Goal: Task Accomplishment & Management: Use online tool/utility

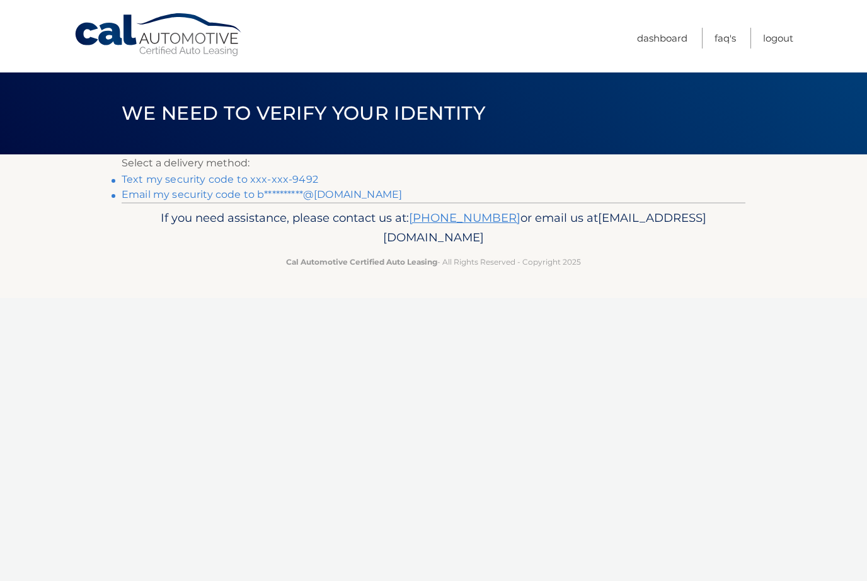
click at [288, 178] on link "Text my security code to xxx-xxx-9492" at bounding box center [220, 179] width 196 height 12
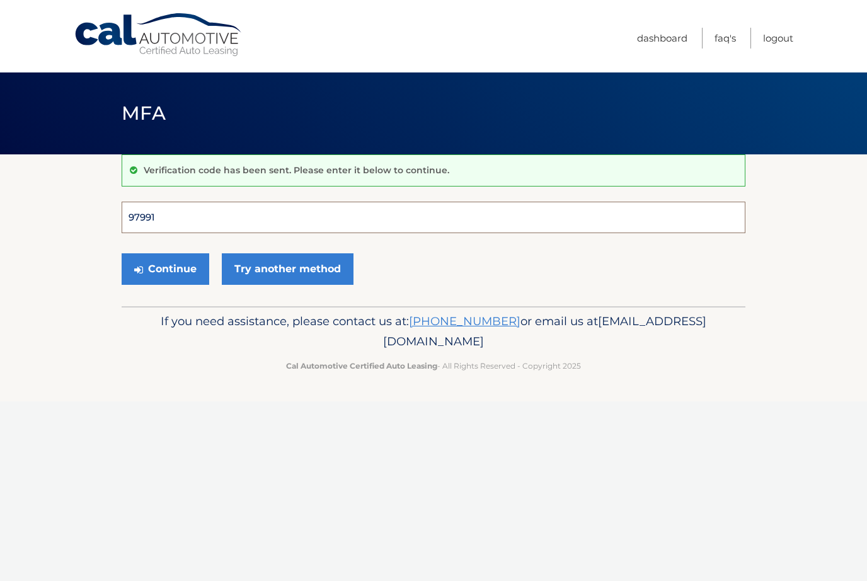
type input "979919"
click at [165, 268] on button "Continue" at bounding box center [166, 268] width 88 height 31
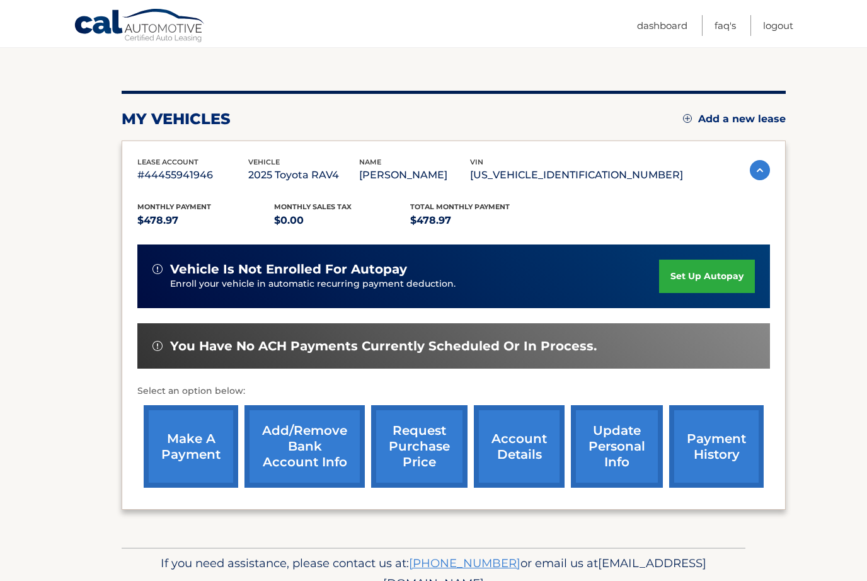
scroll to position [120, 0]
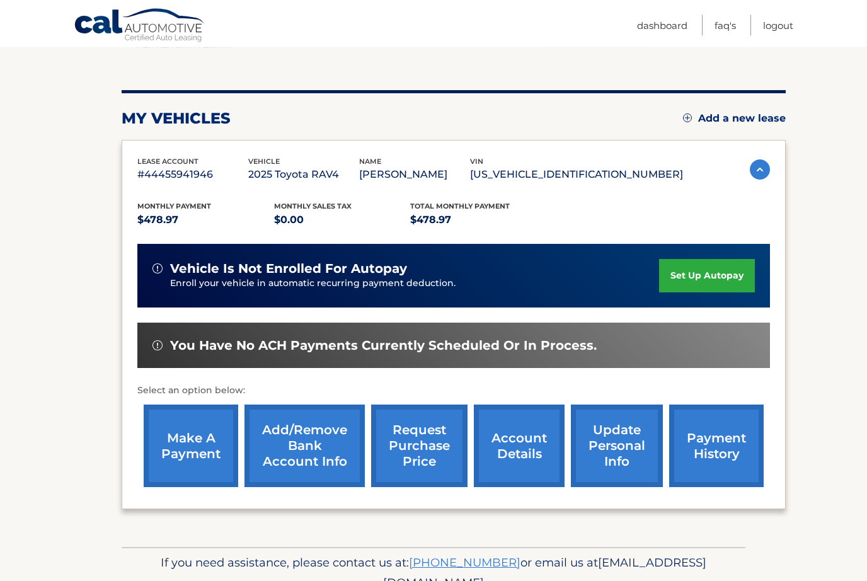
click at [198, 449] on link "make a payment" at bounding box center [191, 446] width 94 height 83
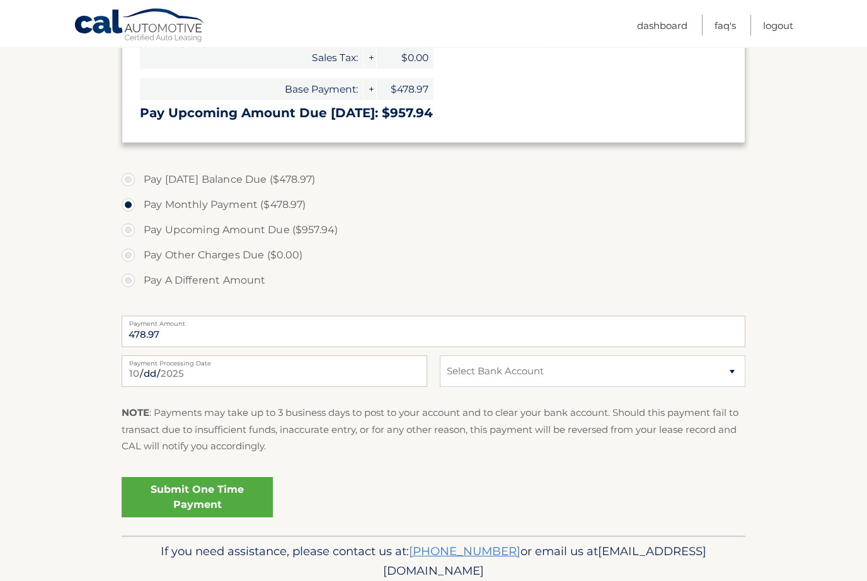
scroll to position [327, 0]
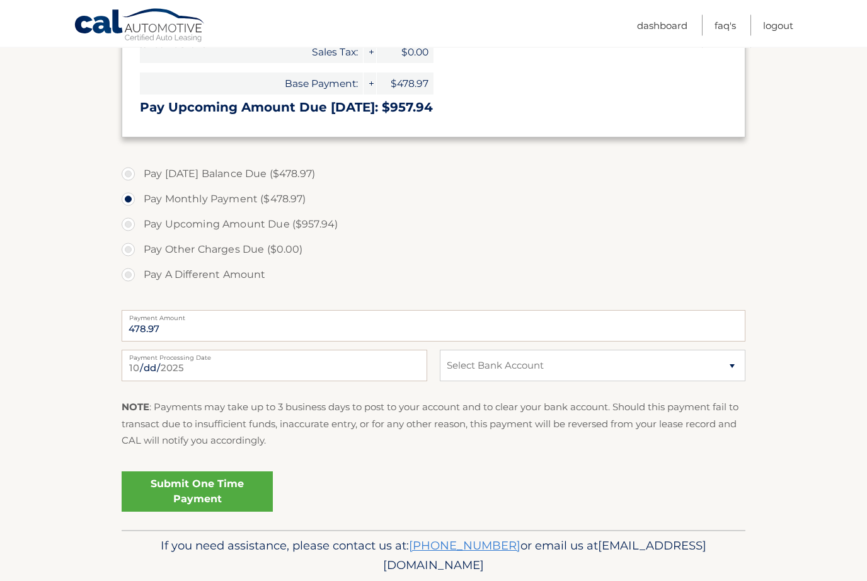
click at [207, 494] on link "Submit One Time Payment" at bounding box center [197, 492] width 151 height 40
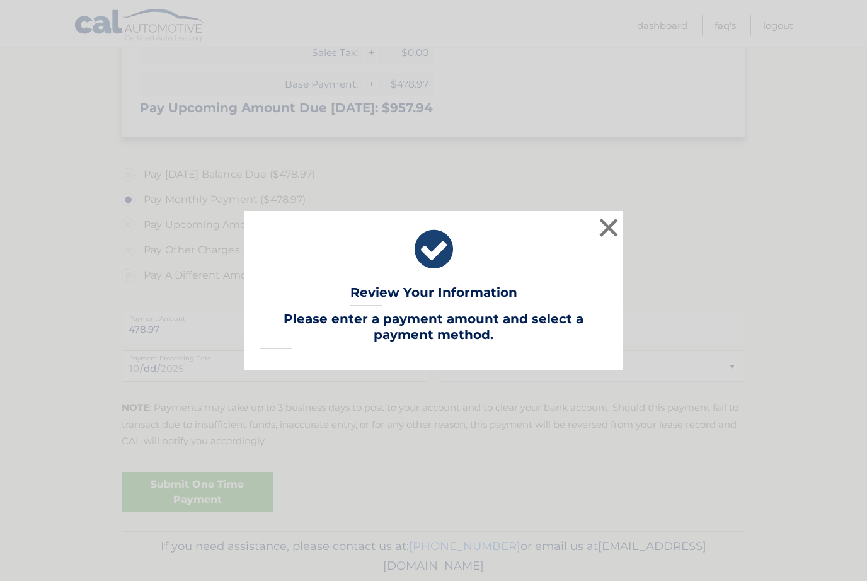
click at [609, 240] on button "×" at bounding box center [608, 227] width 25 height 25
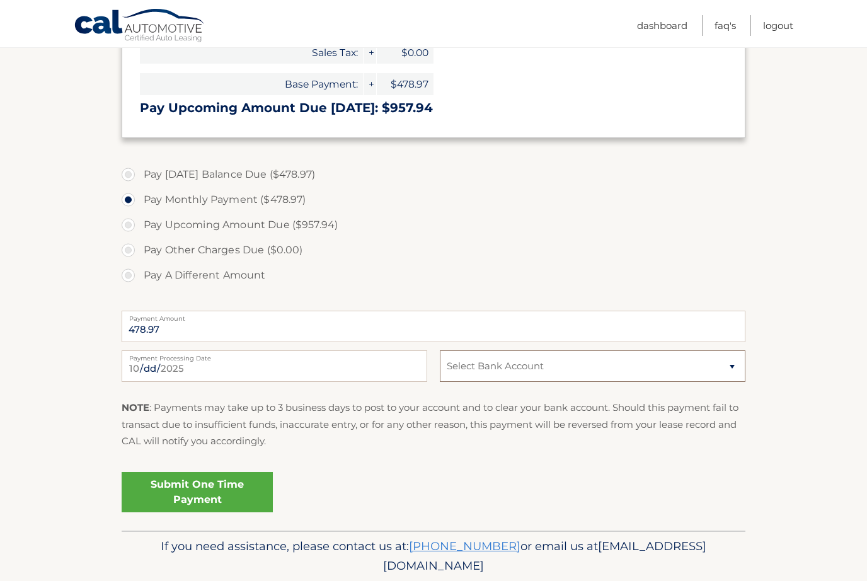
click at [729, 366] on select "Select Bank Account Checking JPMORGAN CHASE BANK, NA *****0997 Checking JPMORGA…" at bounding box center [592, 365] width 305 height 31
select select "YTUwN2E2MGQtYWJjZi00OTllLWFiOGEtNGI2MDM3MTgyYjY0"
click at [195, 492] on link "Submit One Time Payment" at bounding box center [197, 492] width 151 height 40
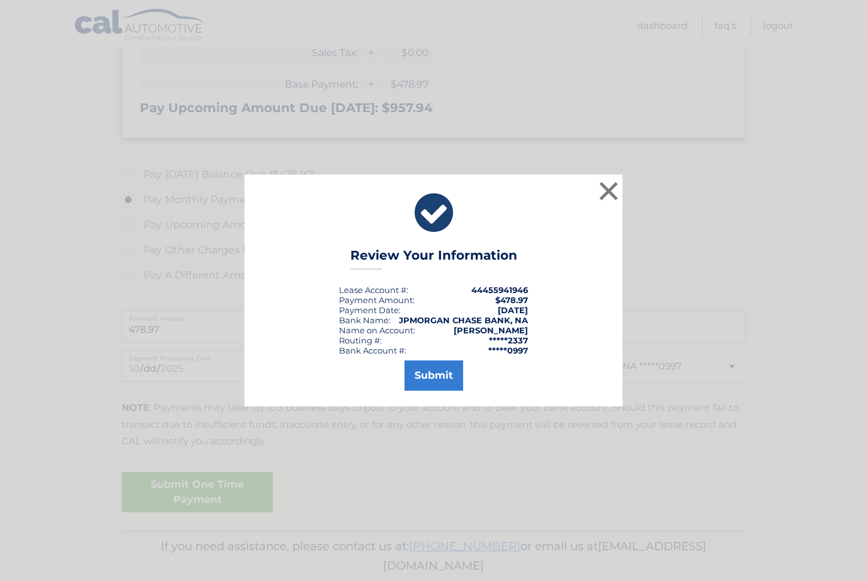
click at [436, 390] on button "Submit" at bounding box center [433, 375] width 59 height 30
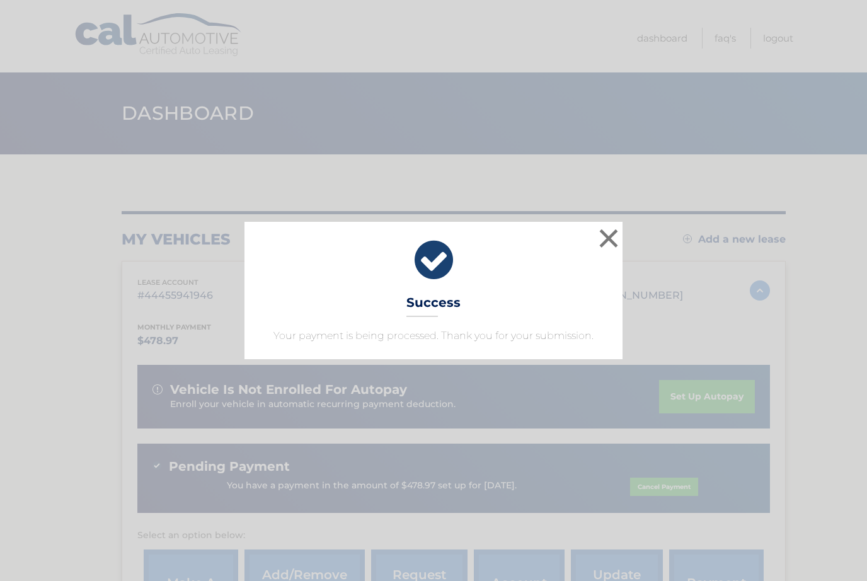
click at [615, 230] on button "×" at bounding box center [608, 237] width 25 height 25
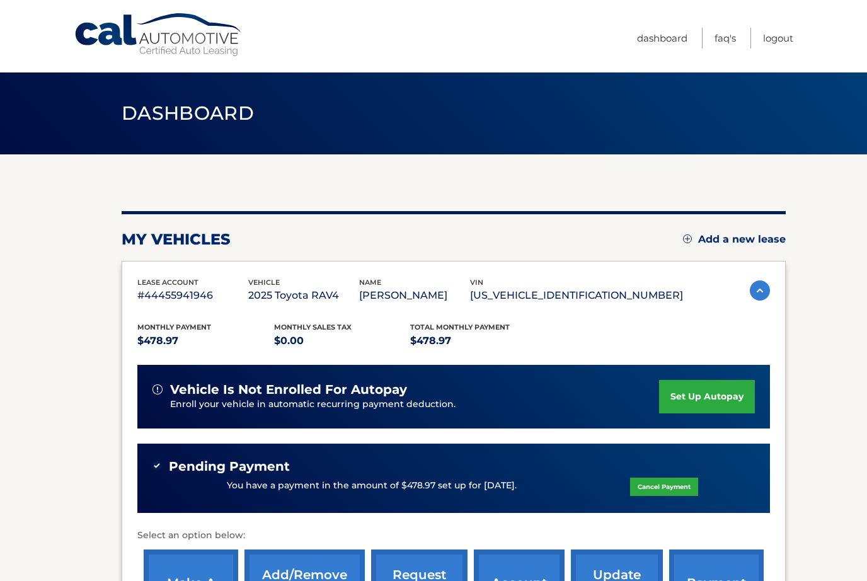
click at [777, 38] on link "Logout" at bounding box center [778, 38] width 30 height 21
